Goal: Check status: Check status

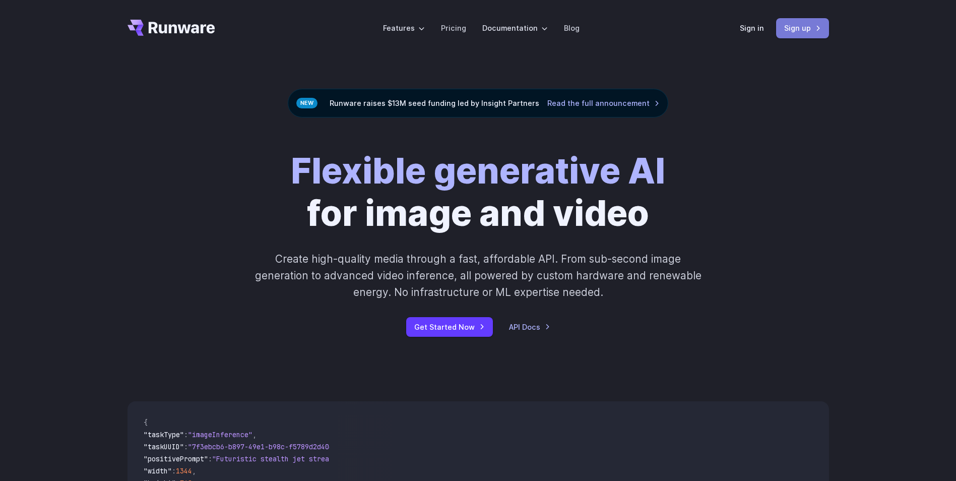
click at [792, 36] on link "Sign up" at bounding box center [802, 28] width 53 height 20
click at [752, 31] on link "Sign in" at bounding box center [752, 28] width 24 height 12
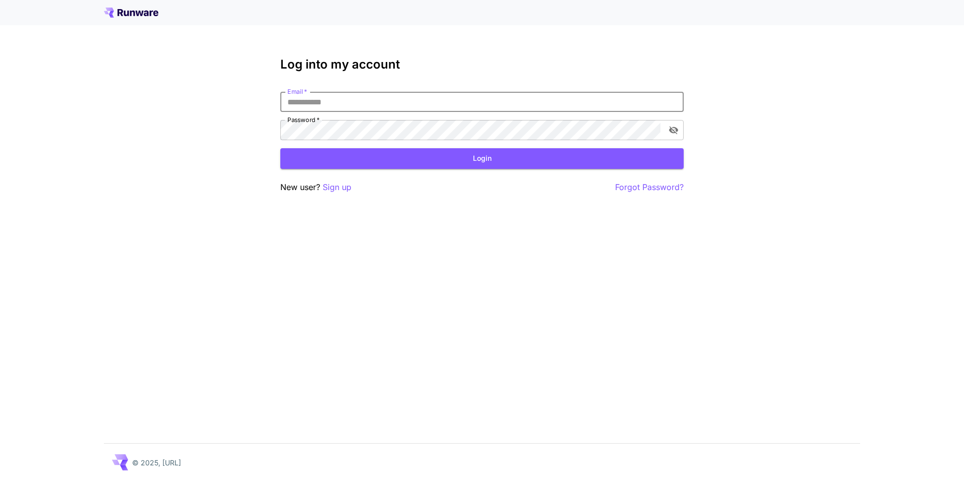
click at [372, 107] on input "Email   *" at bounding box center [481, 102] width 403 height 20
type input "**********"
click button "Login" at bounding box center [481, 158] width 403 height 21
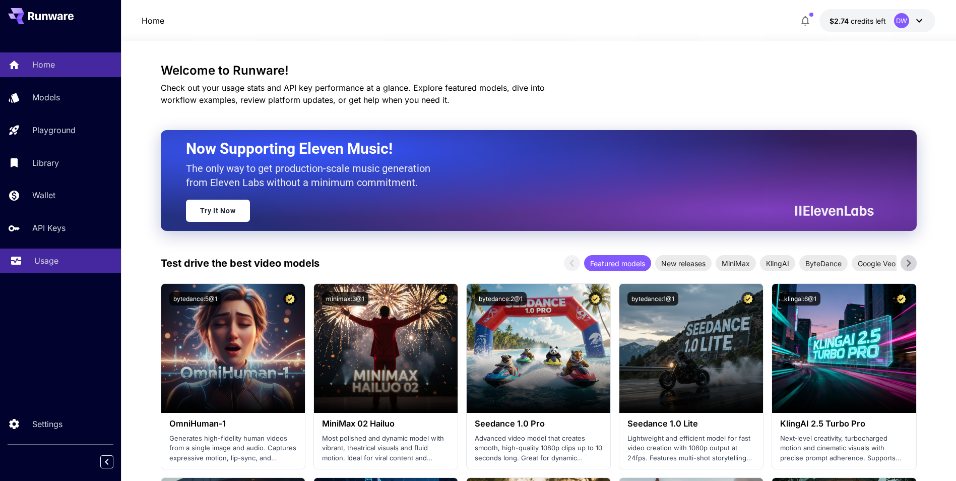
click at [48, 260] on p "Usage" at bounding box center [46, 261] width 24 height 12
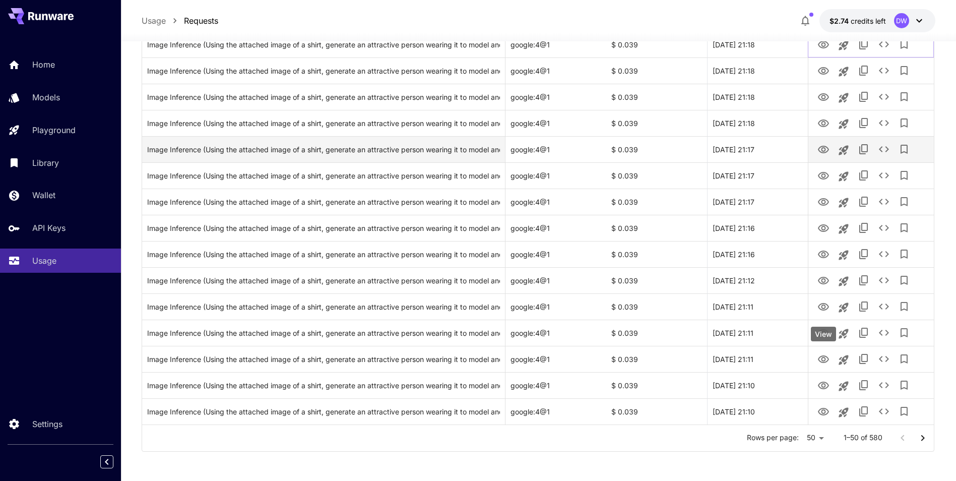
scroll to position [1085, 0]
click at [922, 434] on icon "Go to next page" at bounding box center [923, 437] width 12 height 12
